Goal: Task Accomplishment & Management: Complete application form

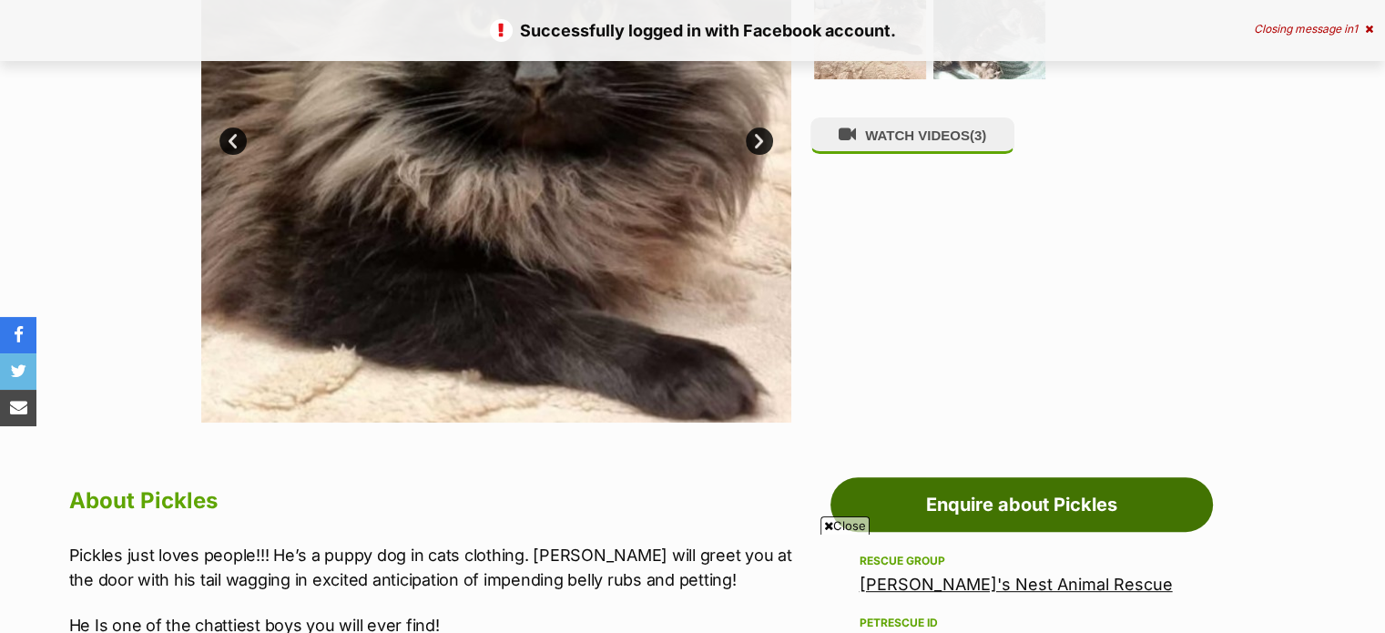
click at [984, 491] on link "Enquire about Pickles" at bounding box center [1021, 504] width 382 height 55
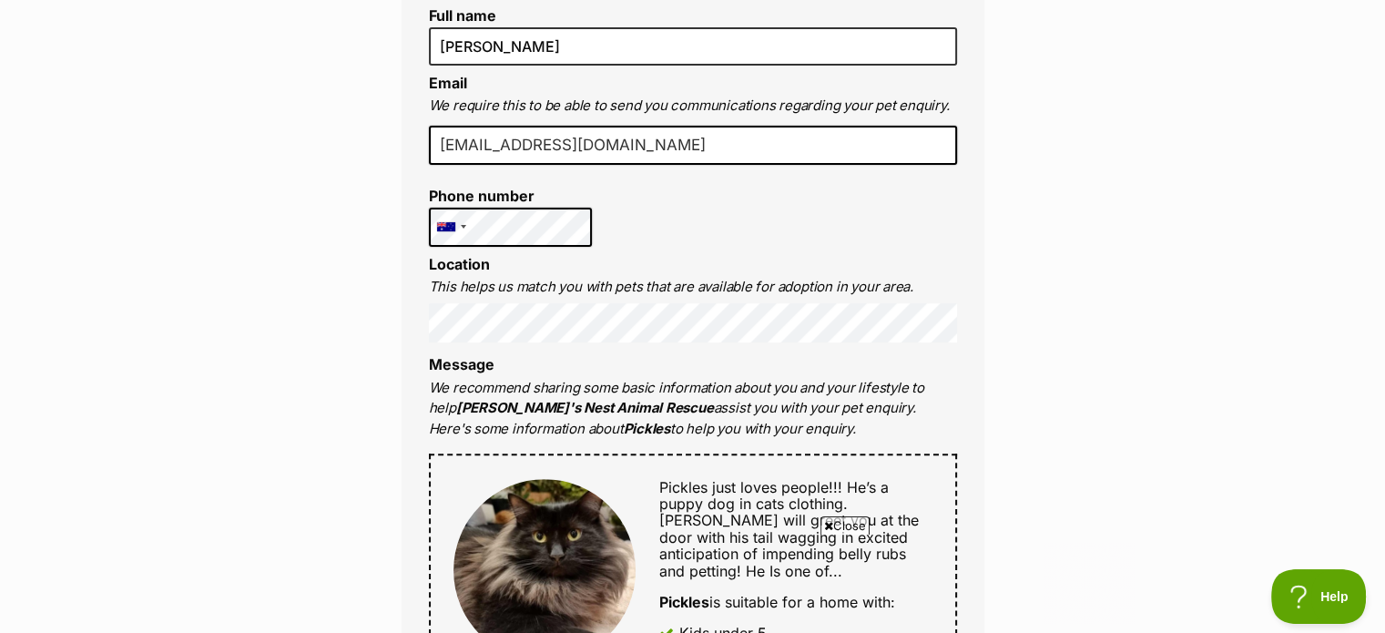
scroll to position [637, 0]
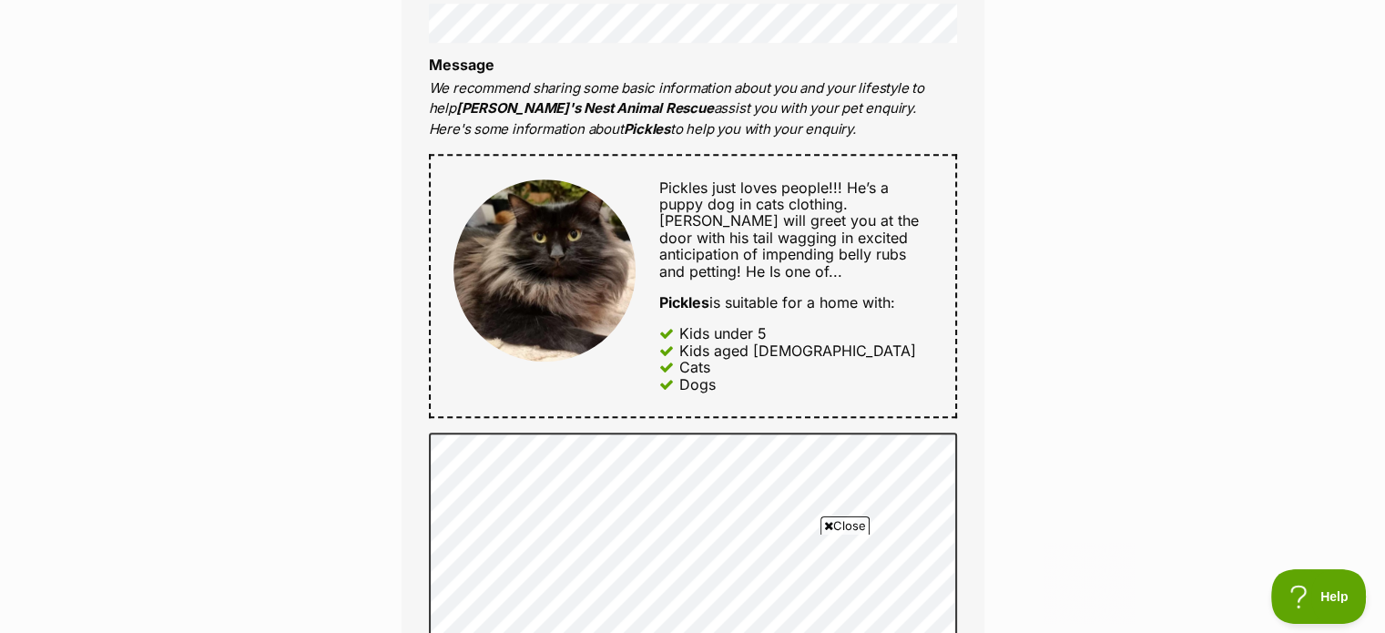
drag, startPoint x: 340, startPoint y: 257, endPoint x: 336, endPoint y: 316, distance: 59.3
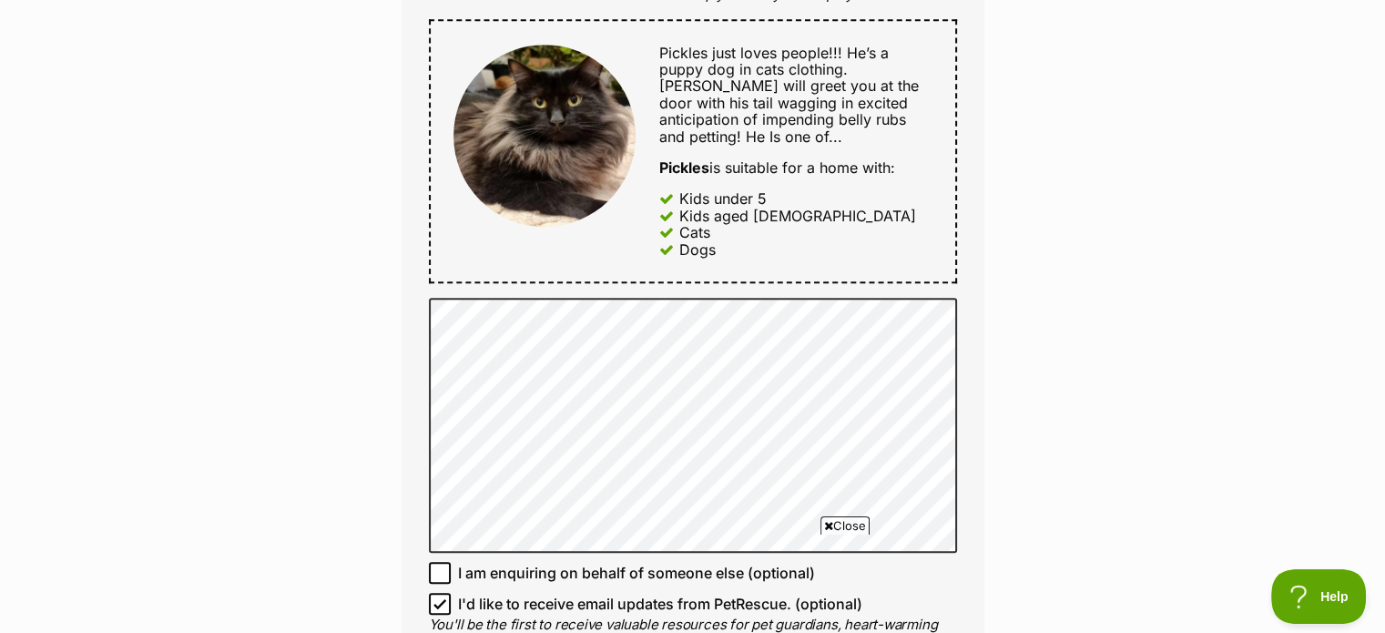
drag, startPoint x: 346, startPoint y: 308, endPoint x: 336, endPoint y: 351, distance: 44.8
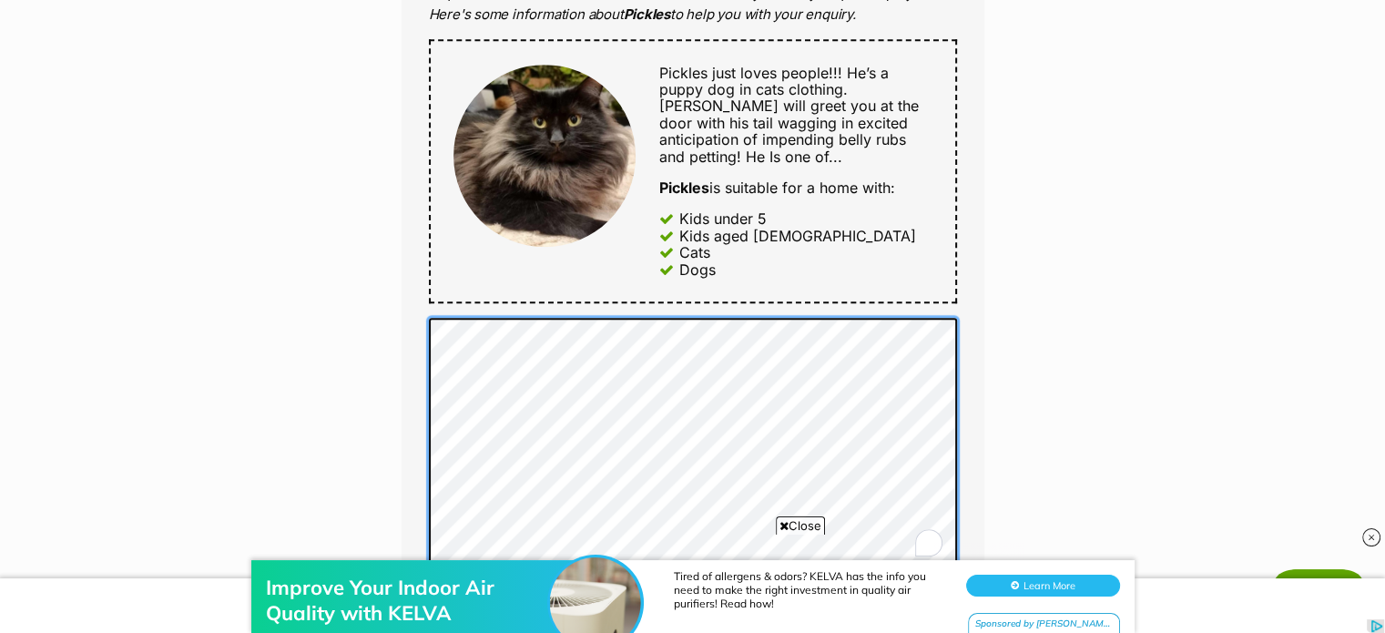
scroll to position [1045, 0]
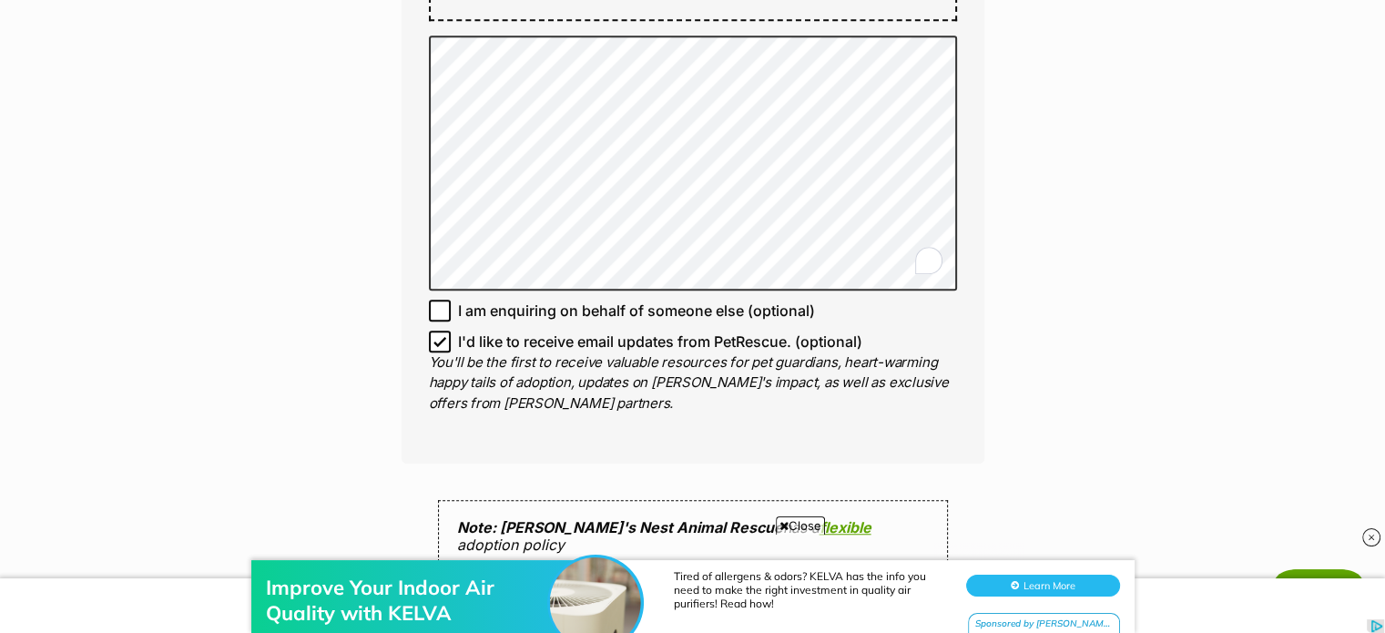
drag, startPoint x: 1086, startPoint y: 340, endPoint x: 1084, endPoint y: 374, distance: 34.7
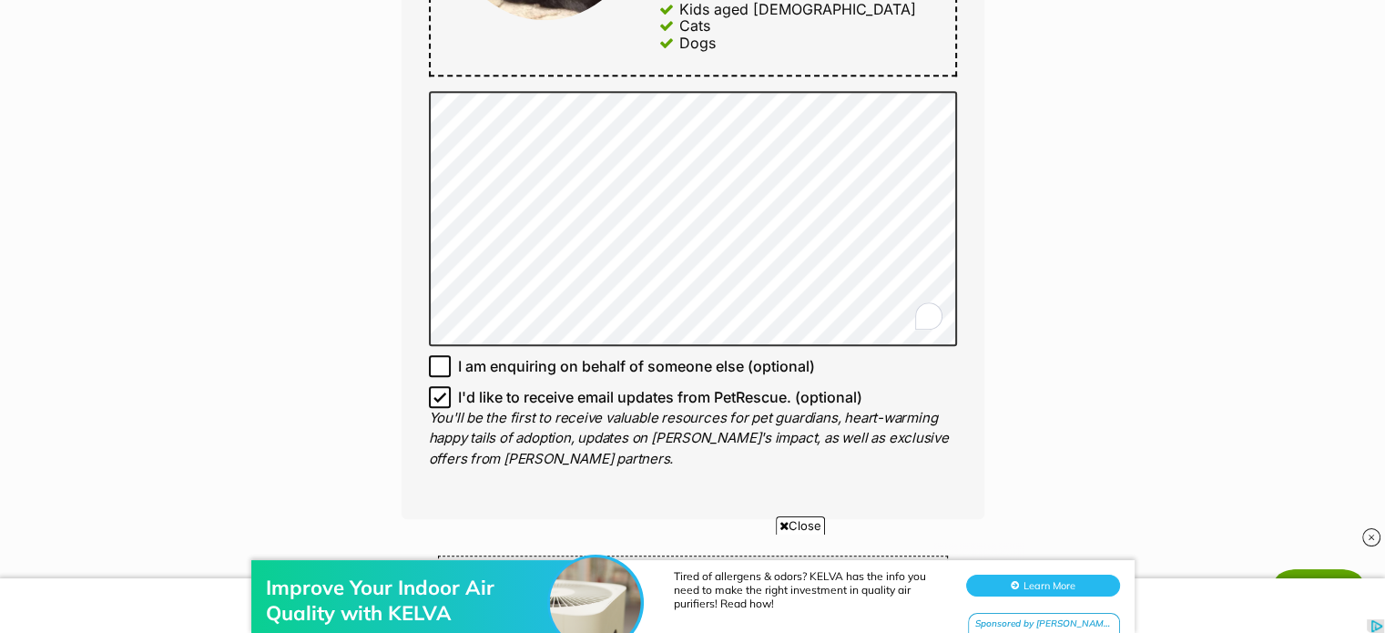
drag, startPoint x: 1084, startPoint y: 374, endPoint x: 1084, endPoint y: 339, distance: 35.5
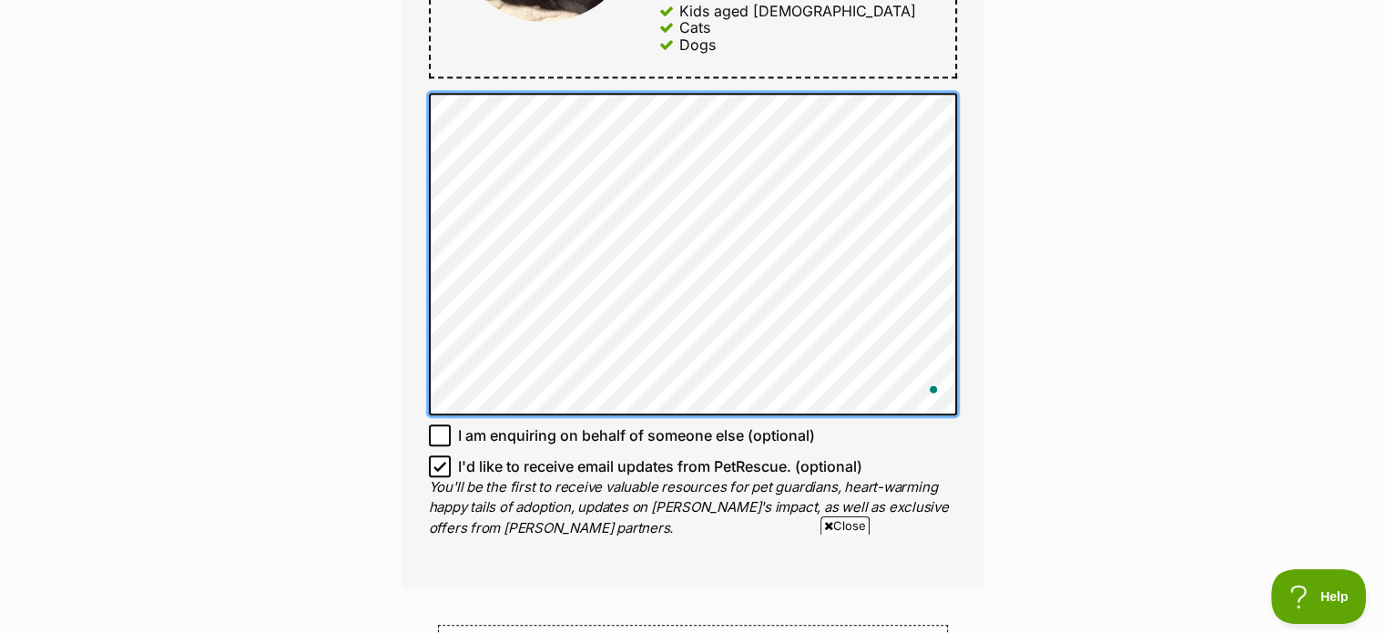
scroll to position [0, 0]
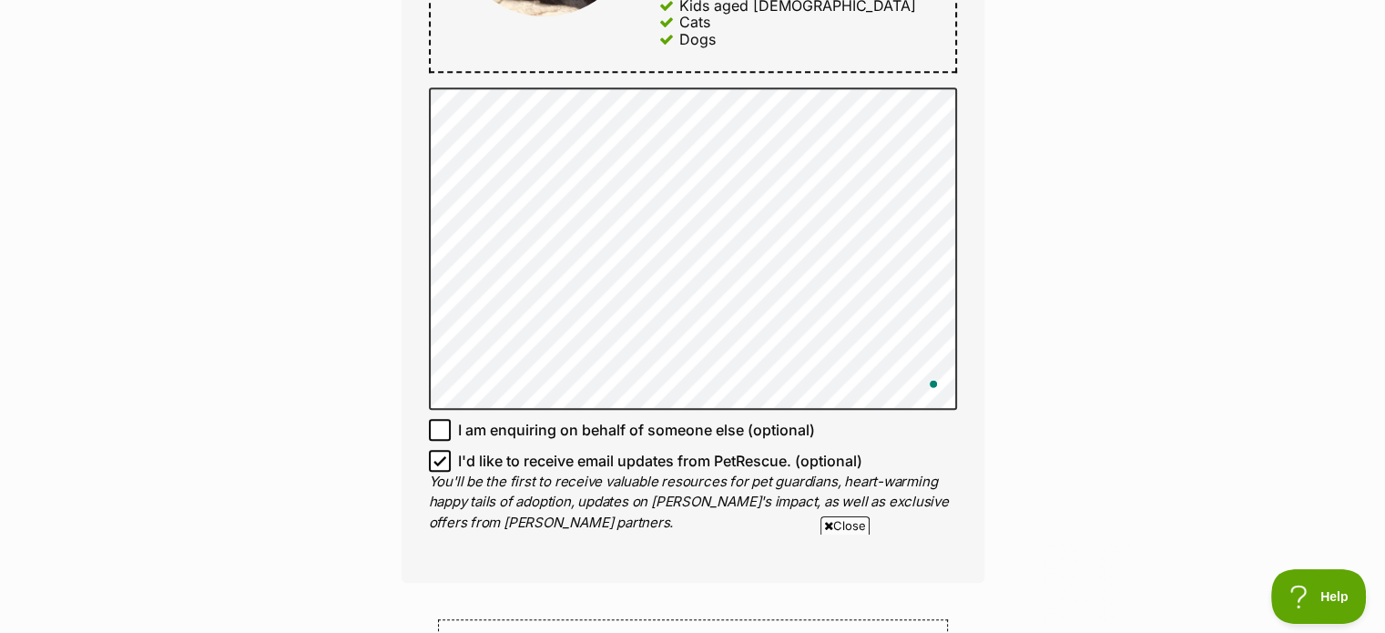
drag, startPoint x: 1075, startPoint y: 120, endPoint x: 1078, endPoint y: 142, distance: 22.0
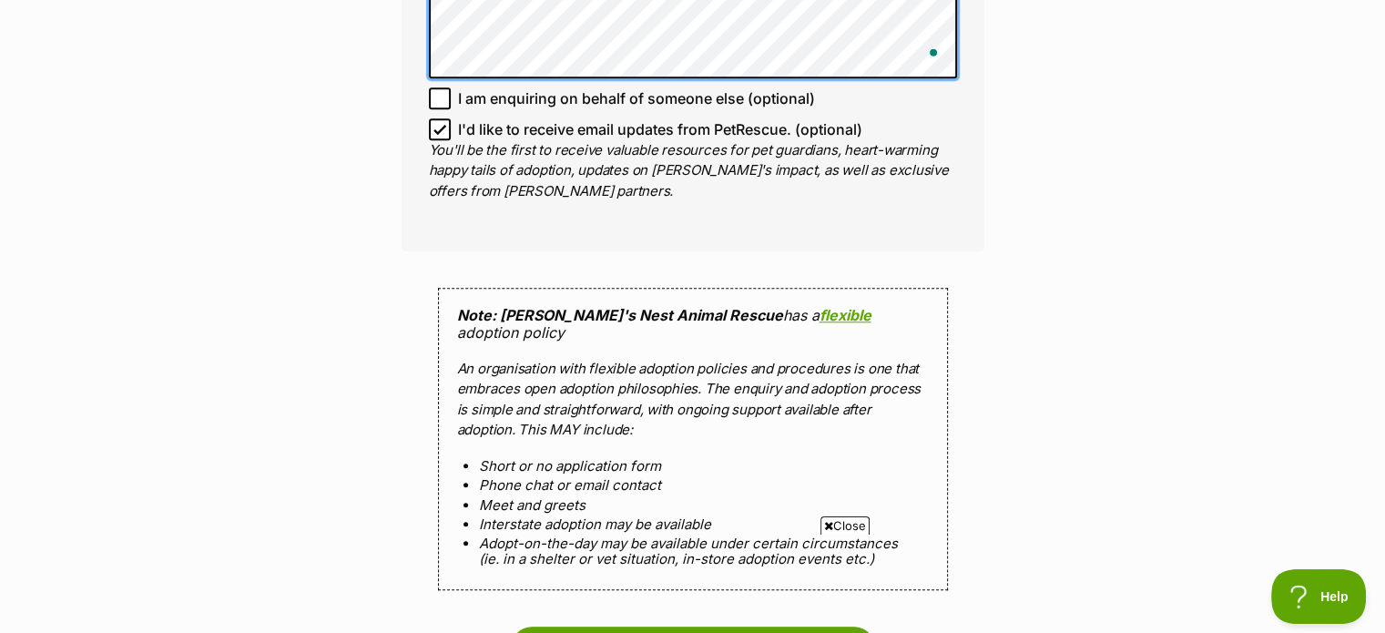
scroll to position [1708, 0]
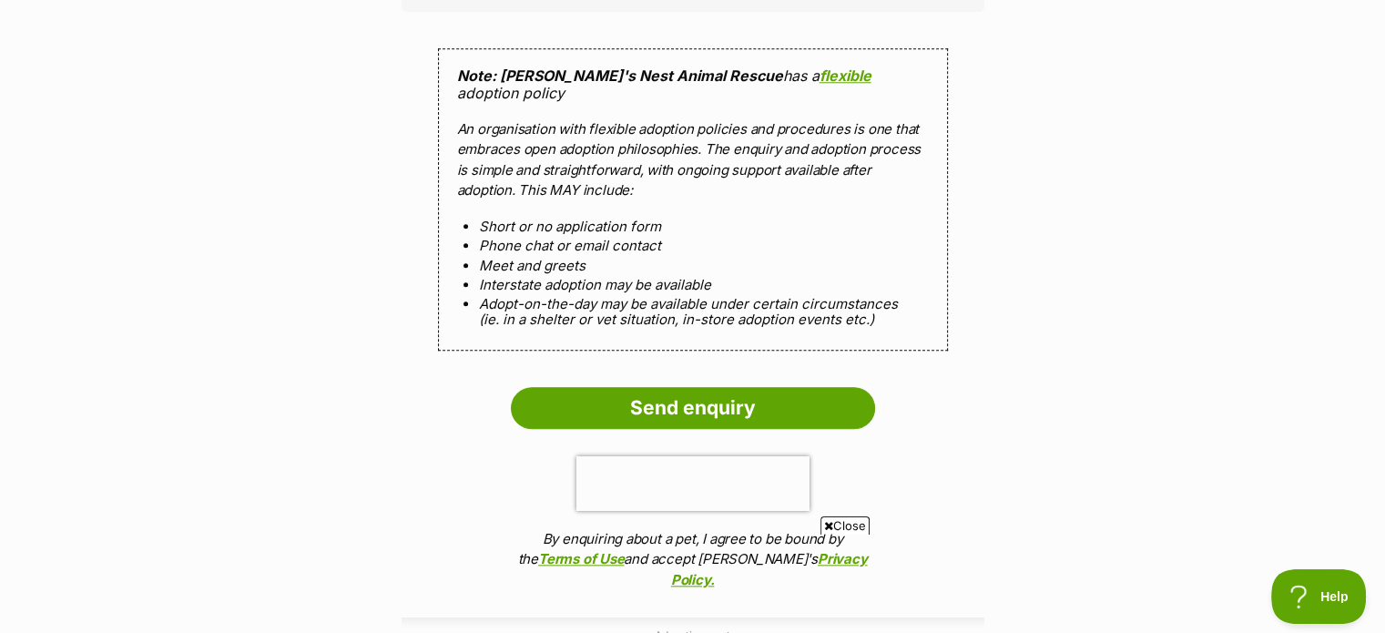
drag, startPoint x: 984, startPoint y: 323, endPoint x: 991, endPoint y: 360, distance: 37.0
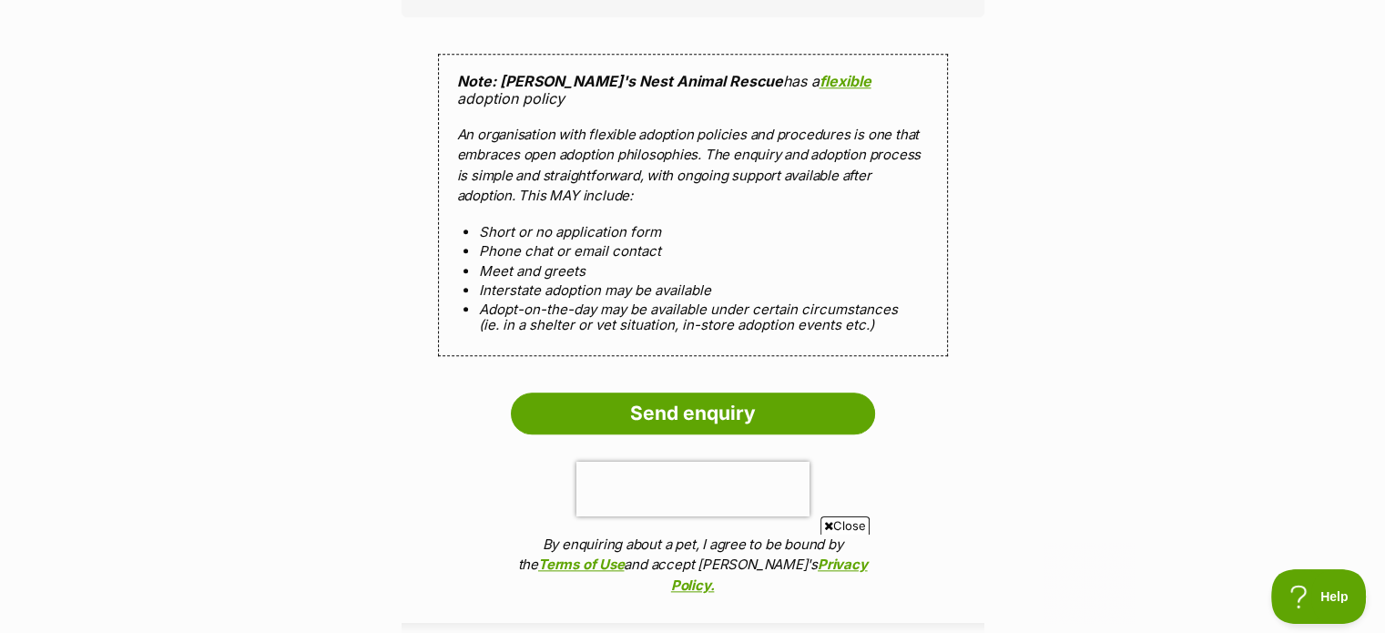
drag, startPoint x: 994, startPoint y: 323, endPoint x: 998, endPoint y: 309, distance: 15.0
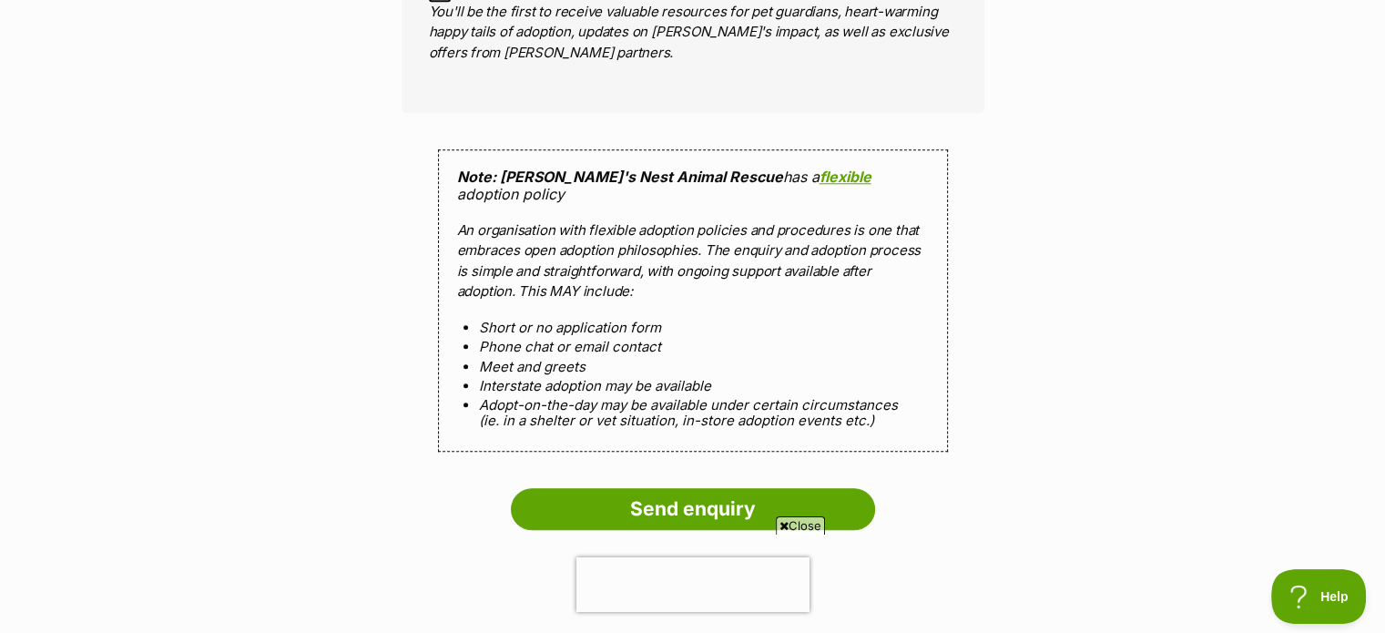
scroll to position [1937, 0]
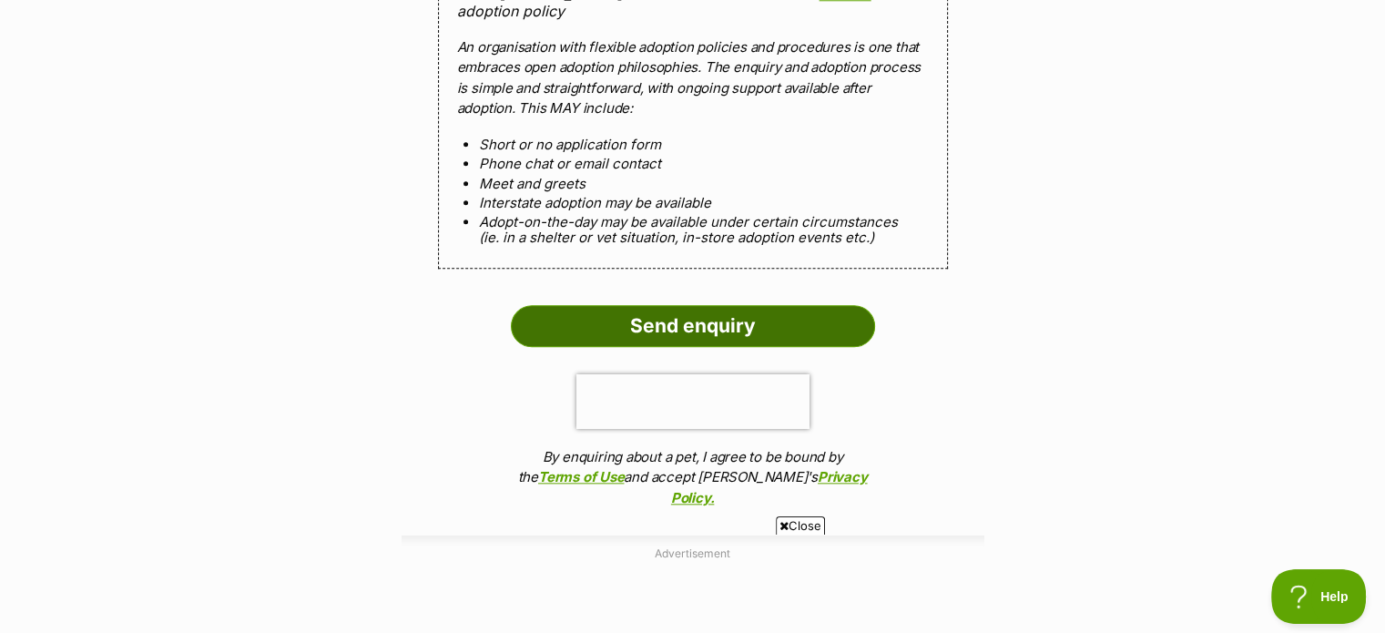
click at [679, 305] on input "Send enquiry" at bounding box center [693, 326] width 364 height 42
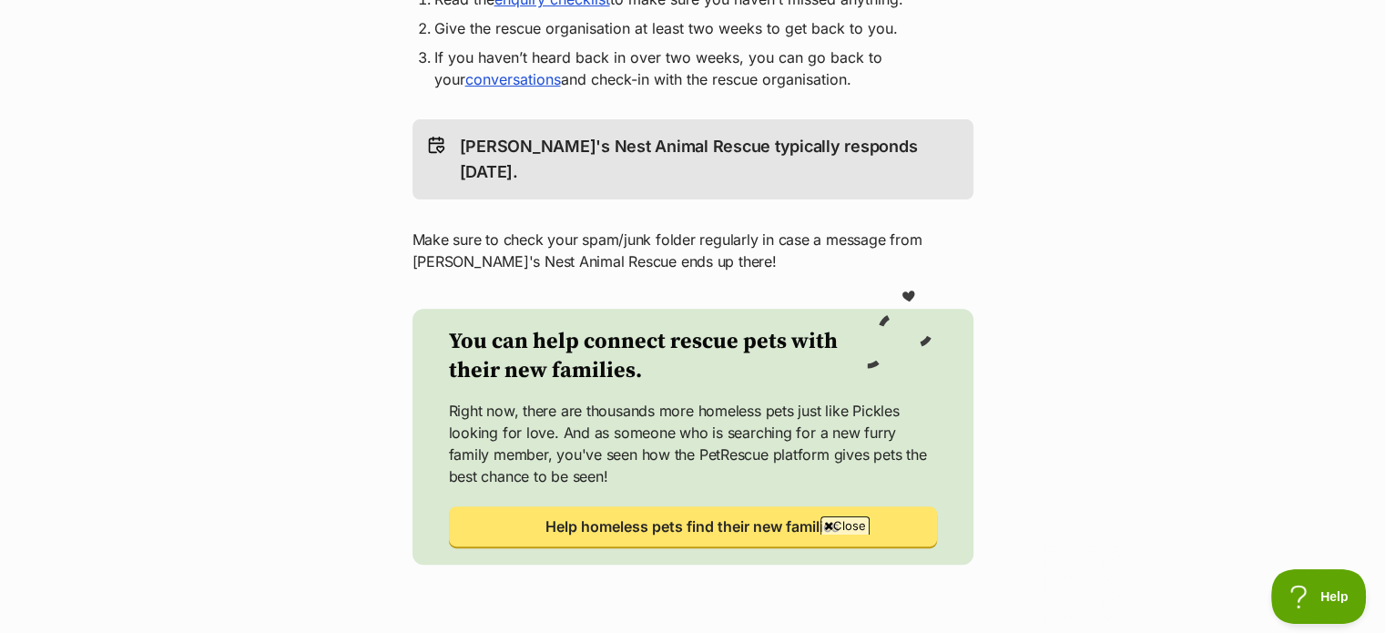
scroll to position [273, 0]
